Goal: Transaction & Acquisition: Obtain resource

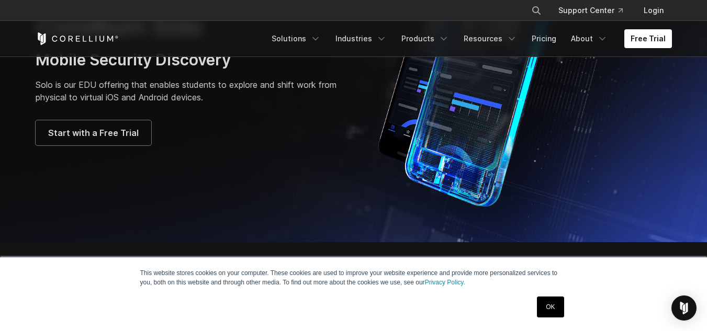
scroll to position [141, 0]
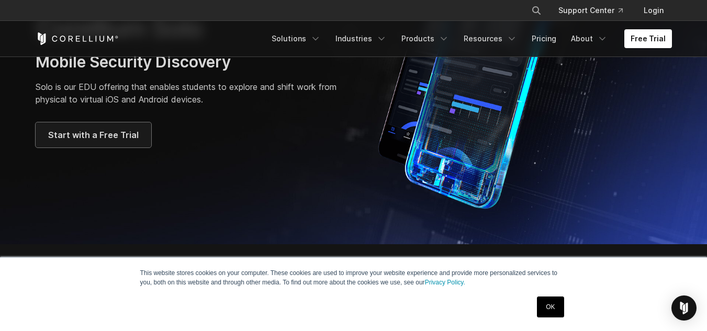
click at [111, 135] on span "Start with a Free Trial" at bounding box center [93, 135] width 90 height 13
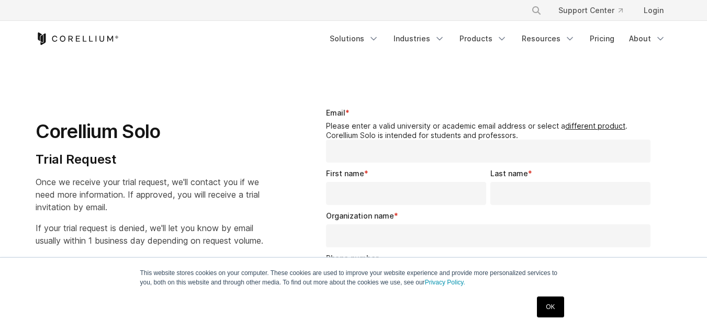
select select "**"
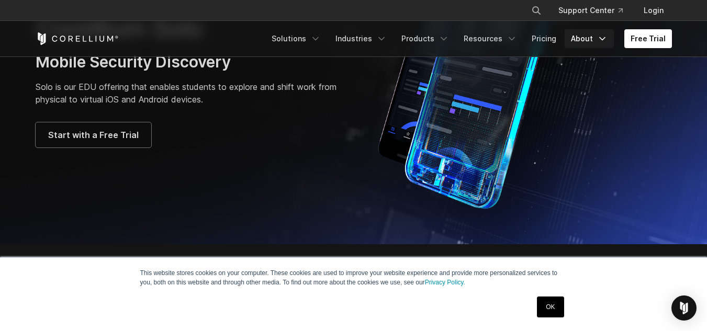
click at [594, 37] on link "About" at bounding box center [588, 38] width 49 height 19
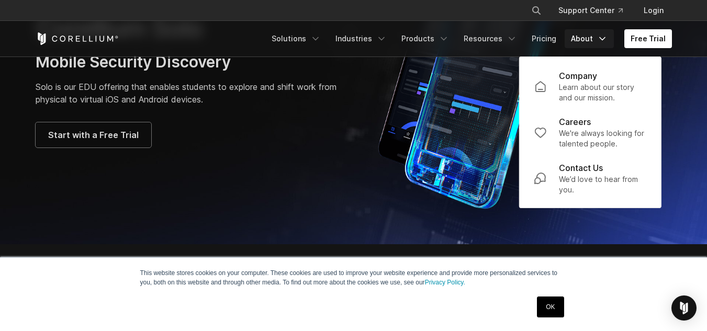
click at [327, 135] on div "Start with a Free Trial" at bounding box center [190, 134] width 308 height 25
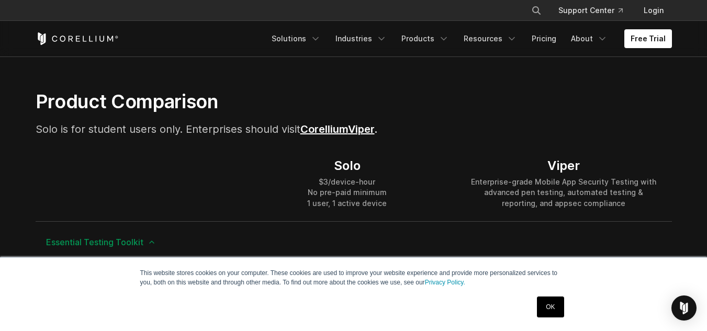
scroll to position [671, 0]
